Goal: Book appointment/travel/reservation

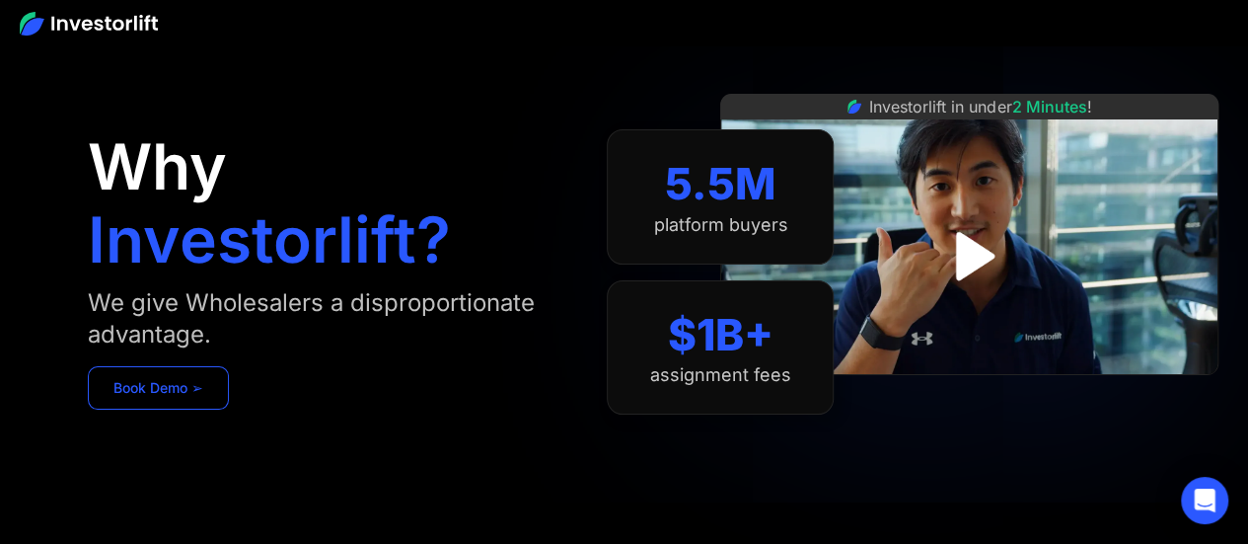
click at [205, 379] on link "Book Demo ➢" at bounding box center [158, 387] width 141 height 43
